Goal: Navigation & Orientation: Find specific page/section

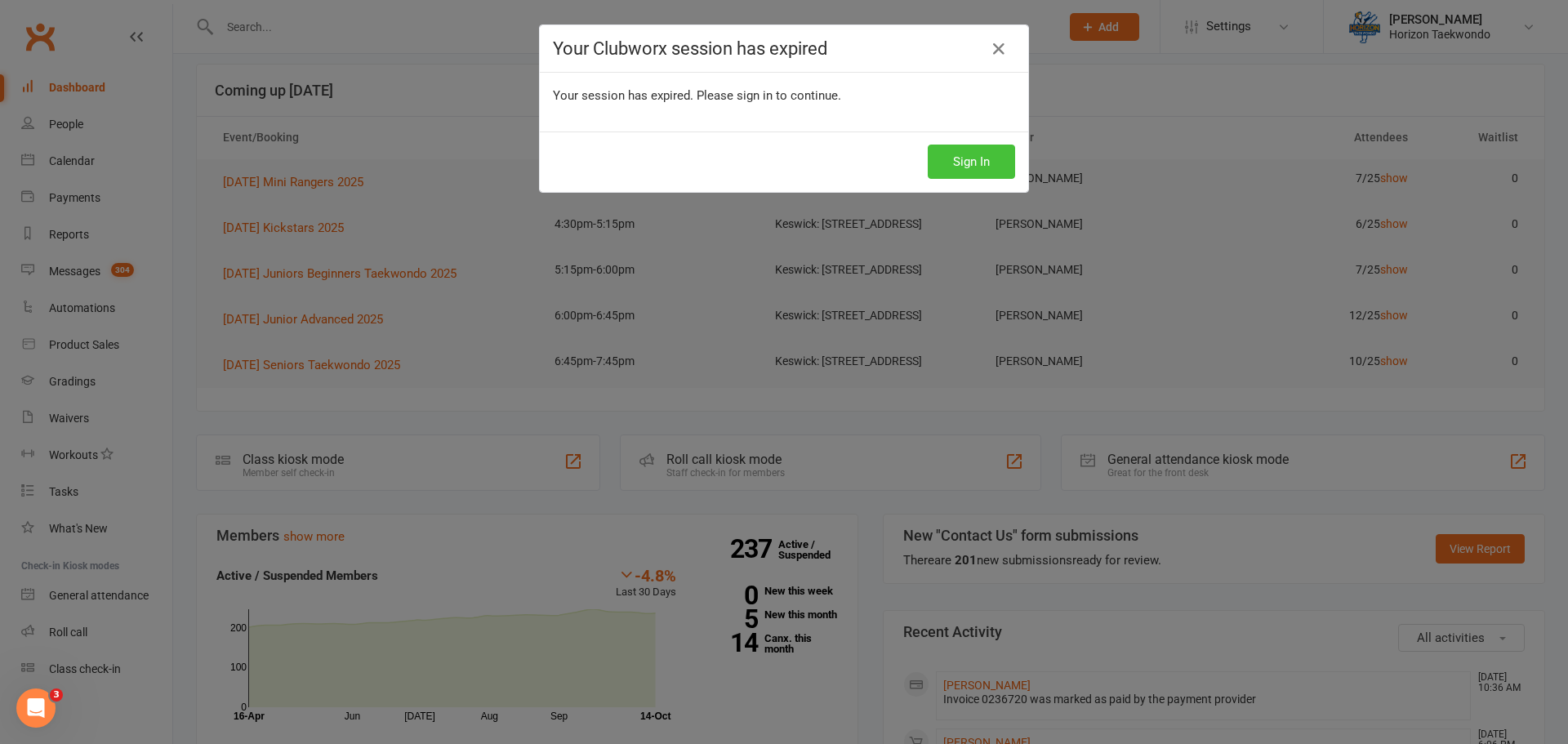
click at [948, 176] on button "Sign In" at bounding box center [972, 162] width 88 height 34
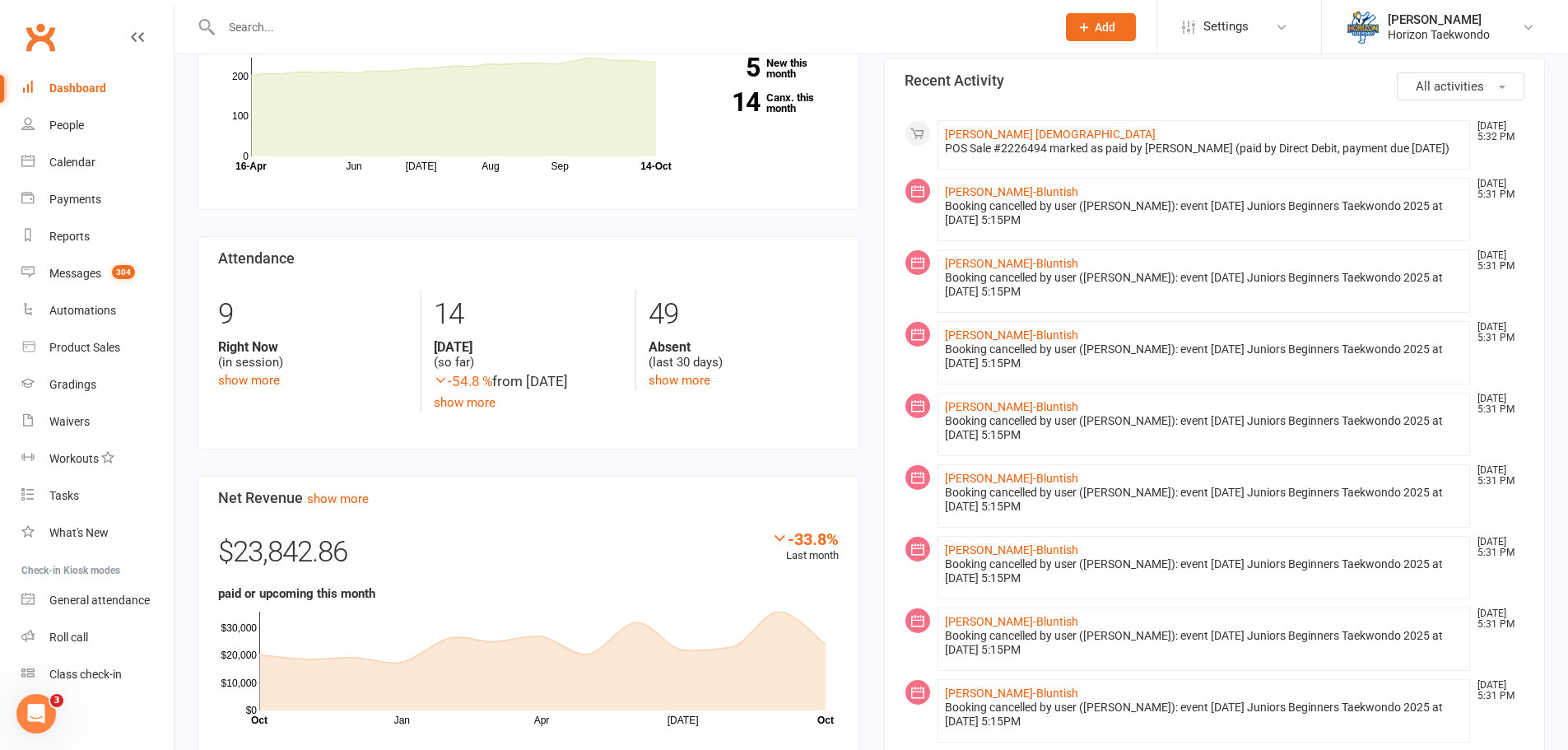
scroll to position [576, 0]
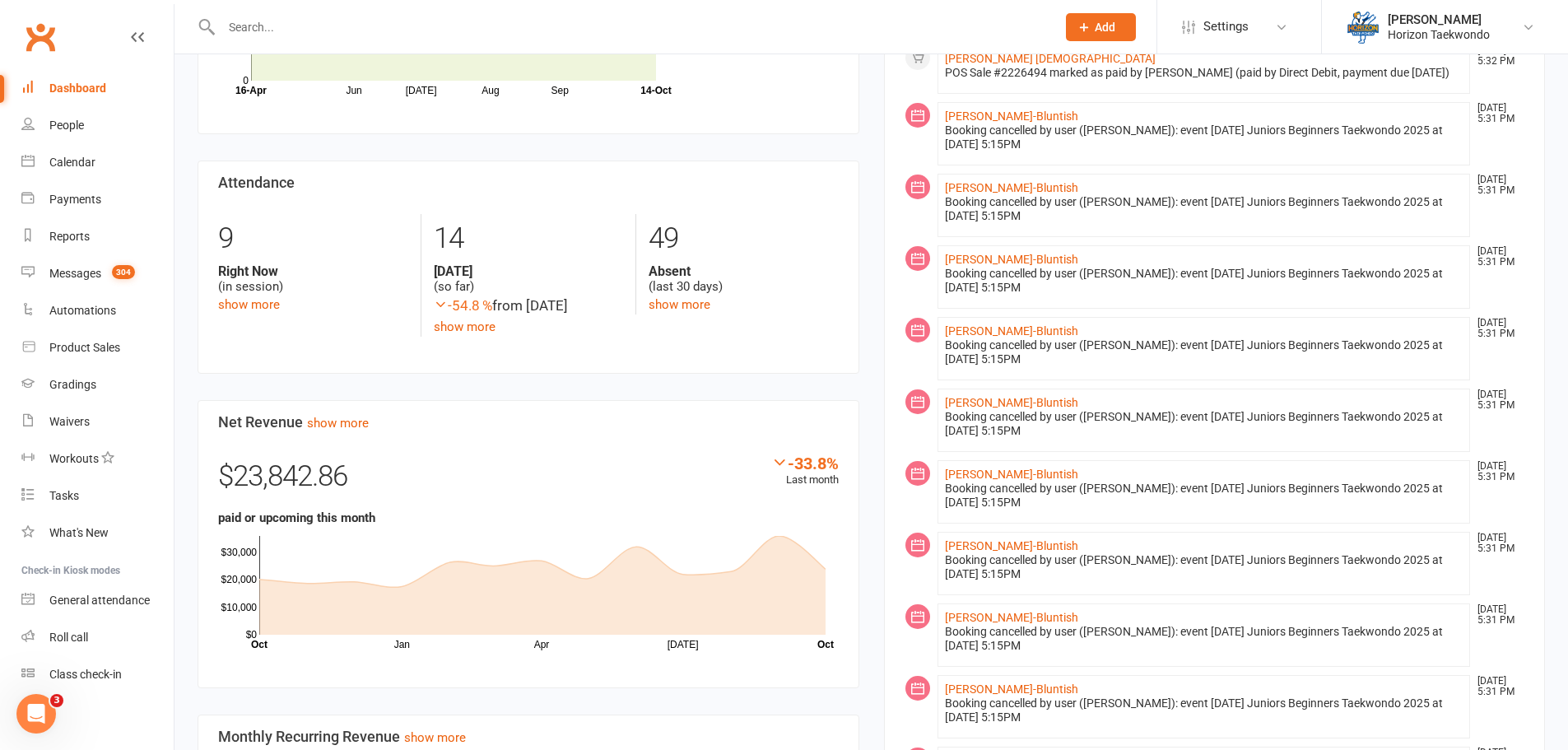
click at [340, 446] on section "Net Revenue show more -33.8% Last month $23,842.86 paid or upcoming this month …" at bounding box center [527, 544] width 662 height 288
click at [345, 430] on link "show more" at bounding box center [338, 423] width 62 height 14
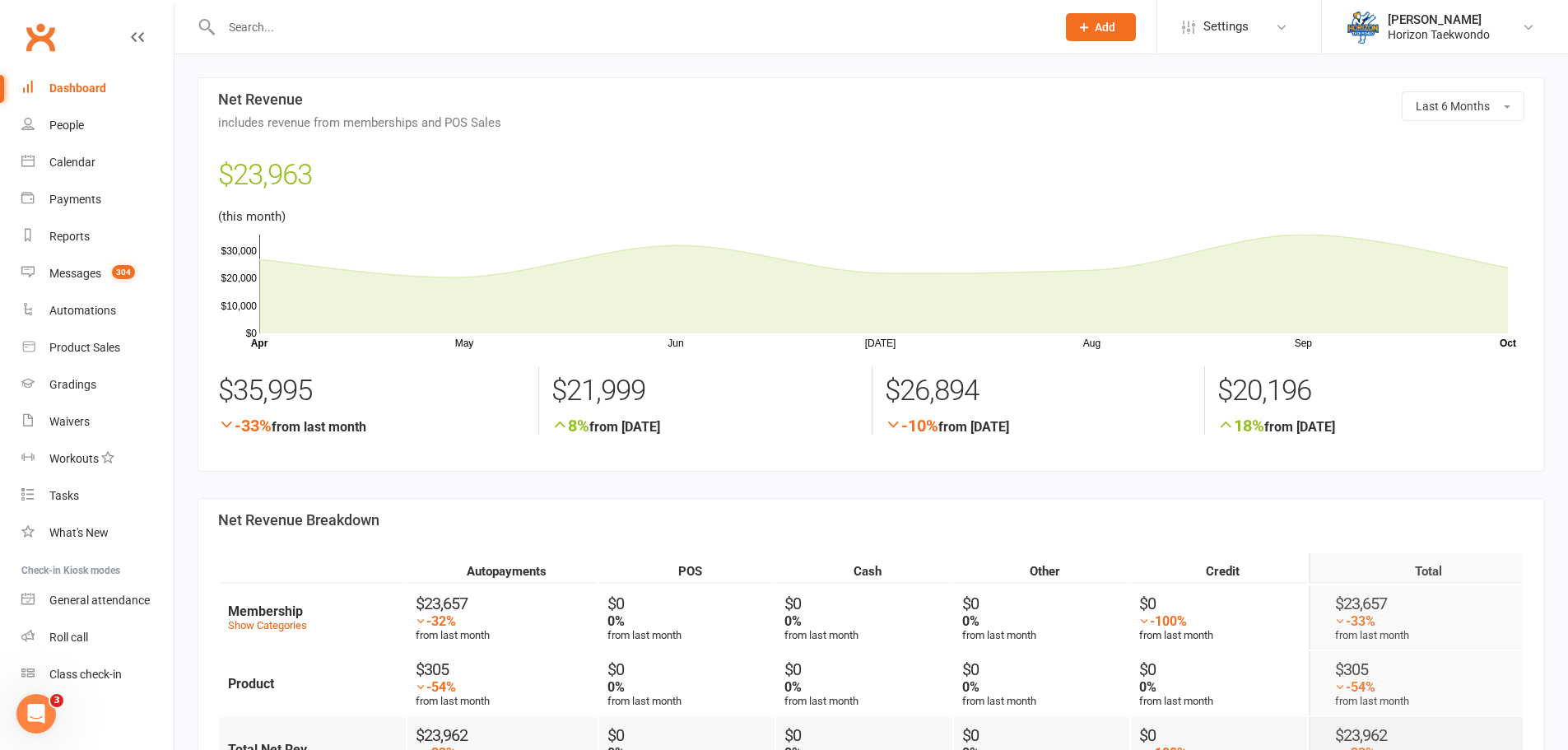
click at [93, 87] on div "Dashboard" at bounding box center [77, 88] width 57 height 14
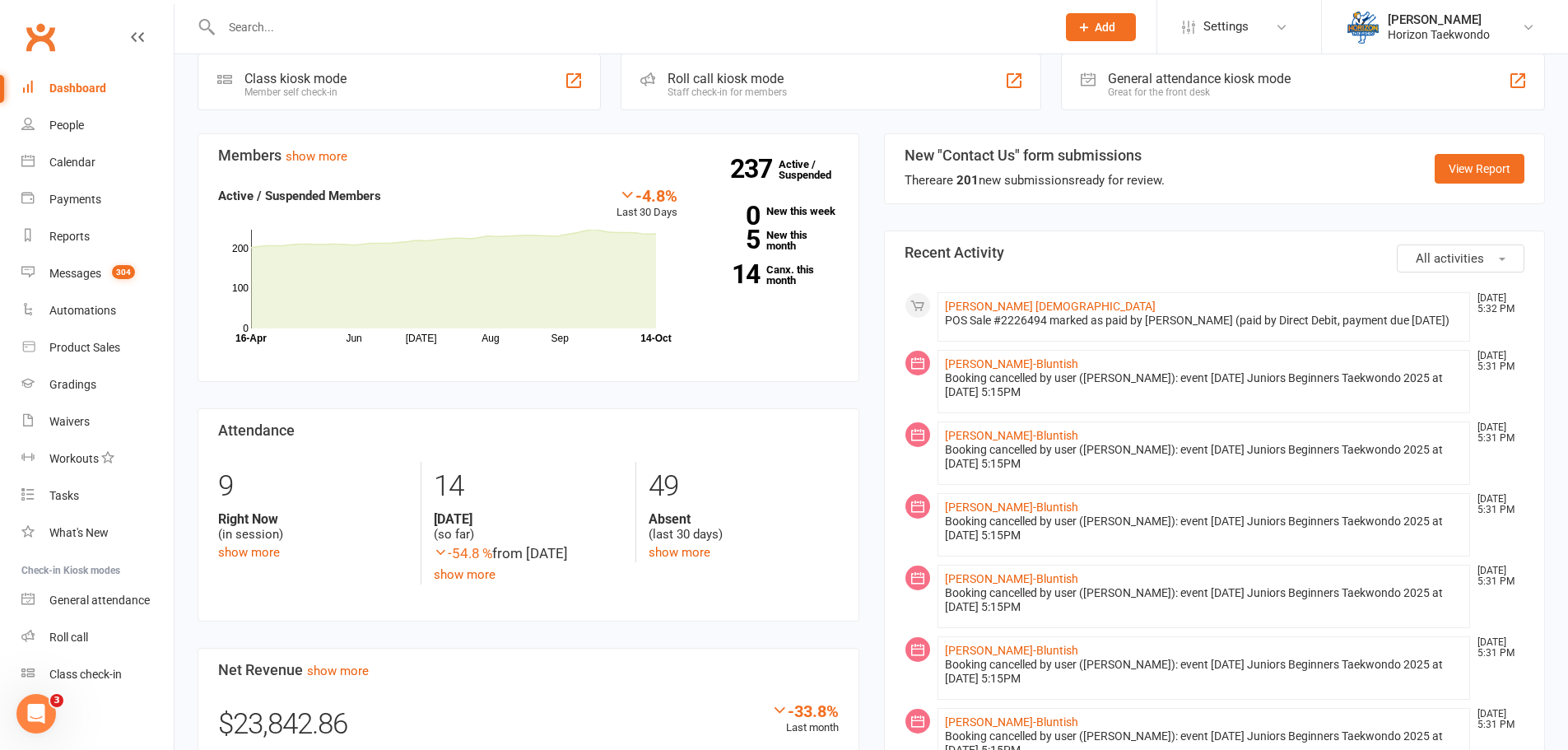
scroll to position [330, 0]
